Goal: Task Accomplishment & Management: Complete application form

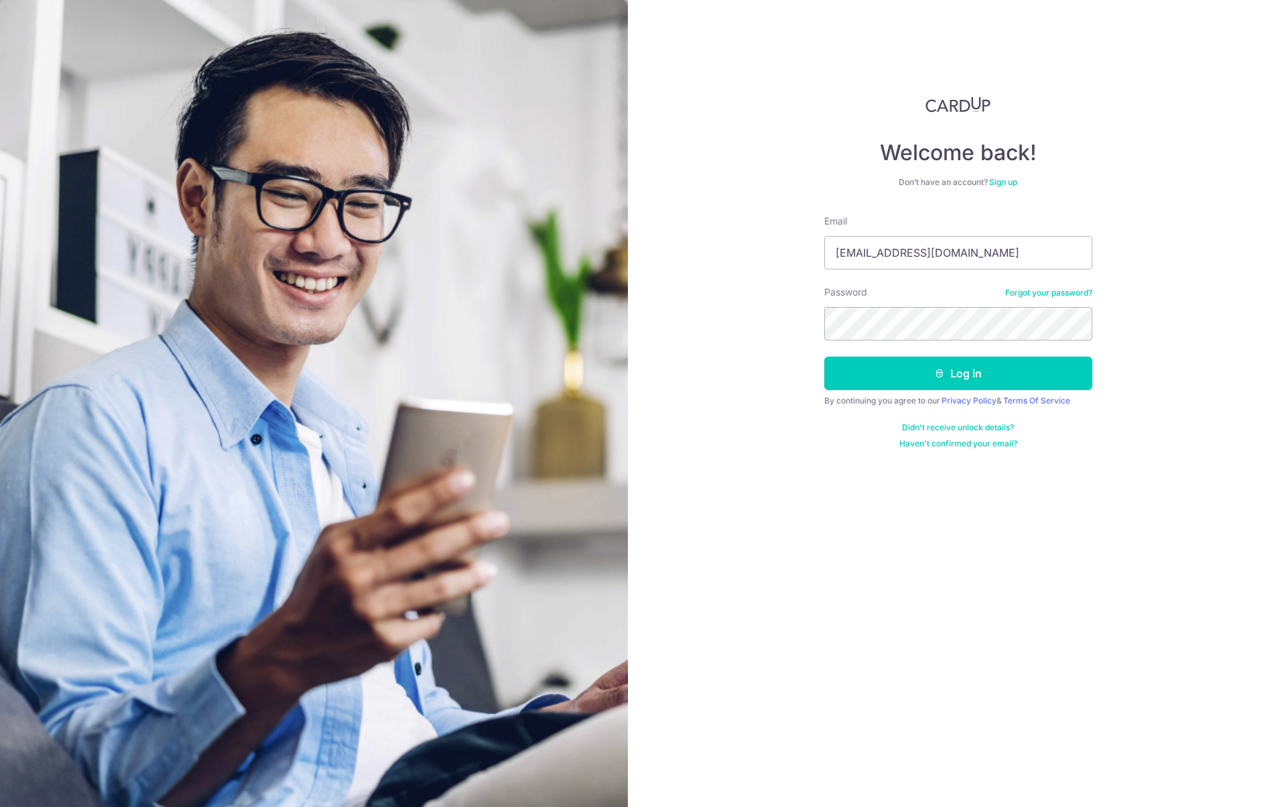
click at [824, 269] on div at bounding box center [824, 269] width 0 height 0
type input "[EMAIL_ADDRESS][DOMAIN_NAME]"
click at [942, 375] on icon "submit" at bounding box center [939, 373] width 11 height 11
